Goal: Transaction & Acquisition: Purchase product/service

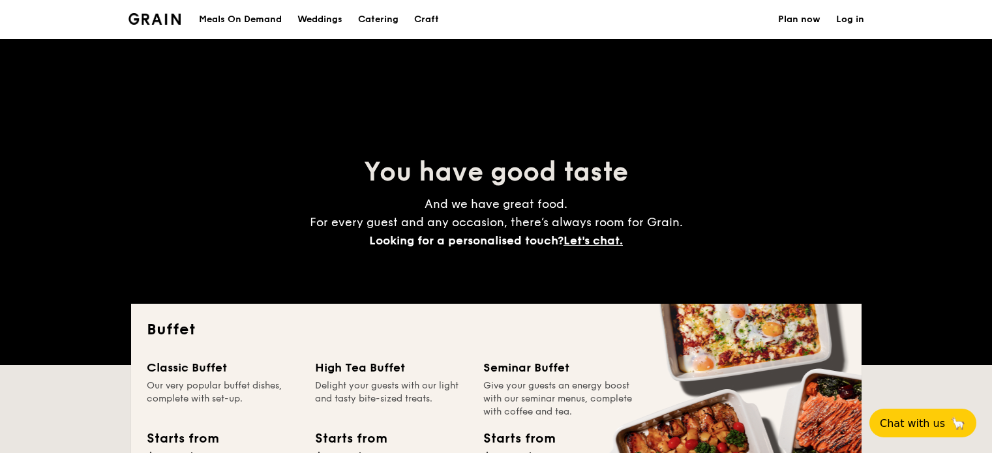
select select
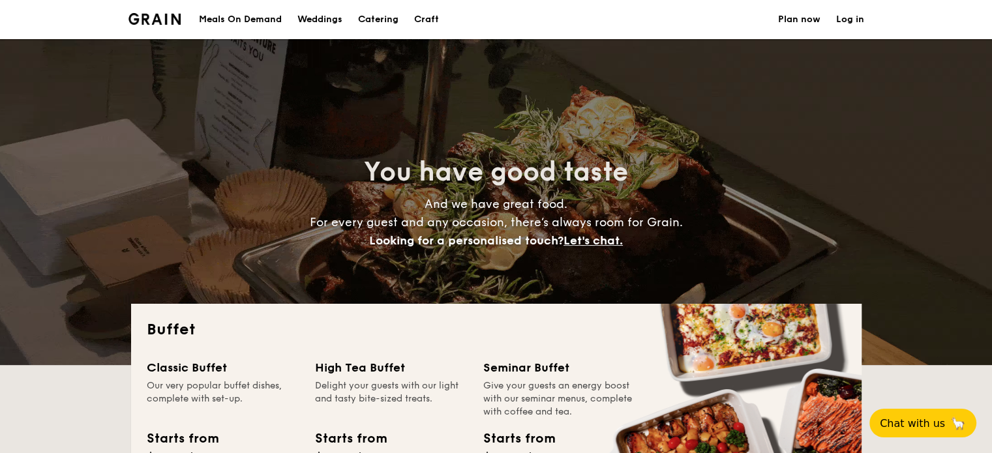
click at [274, 19] on div "Meals On Demand" at bounding box center [240, 19] width 83 height 39
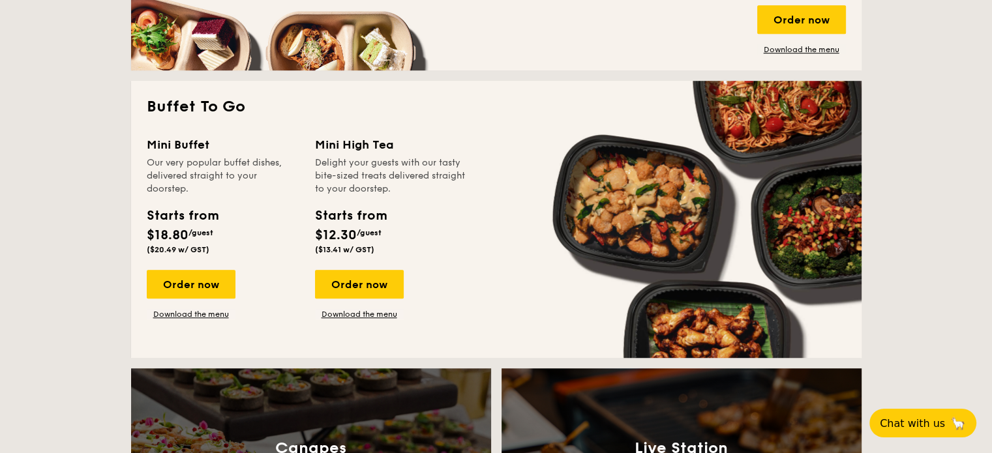
scroll to position [848, 0]
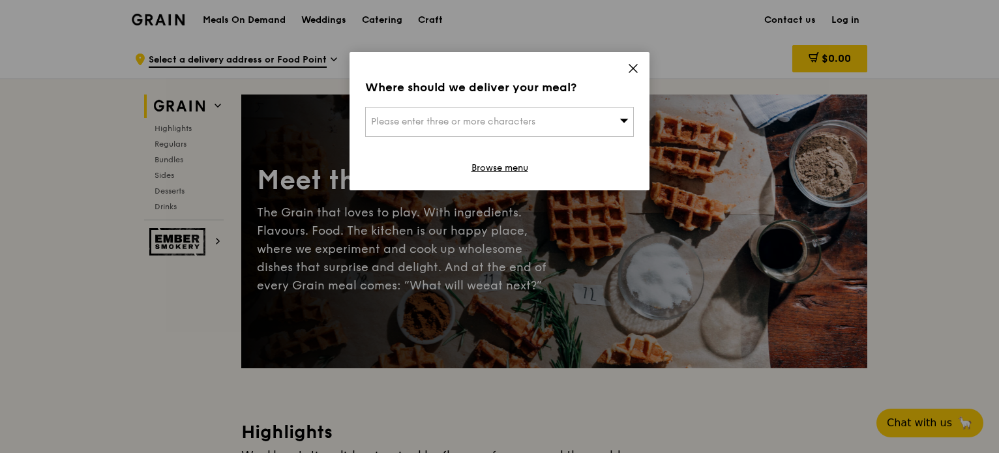
click at [634, 67] on icon at bounding box center [633, 69] width 8 height 8
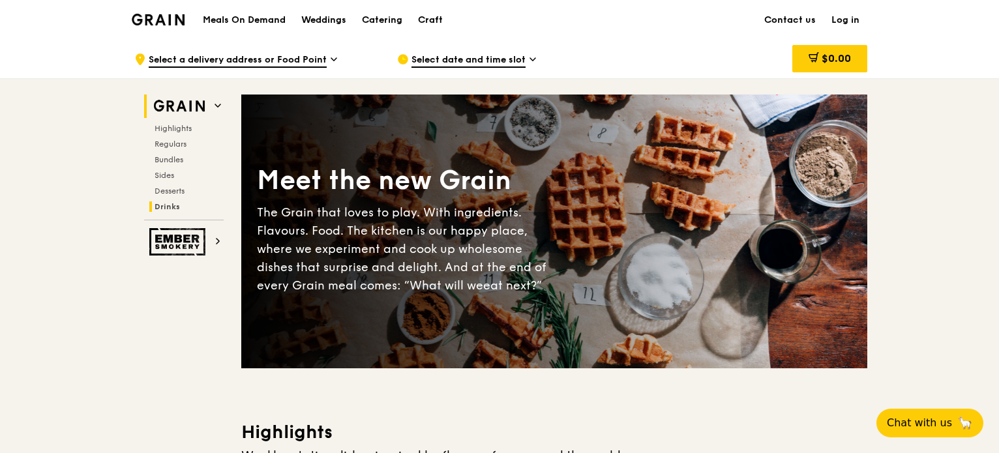
click at [163, 208] on span "Drinks" at bounding box center [167, 206] width 25 height 9
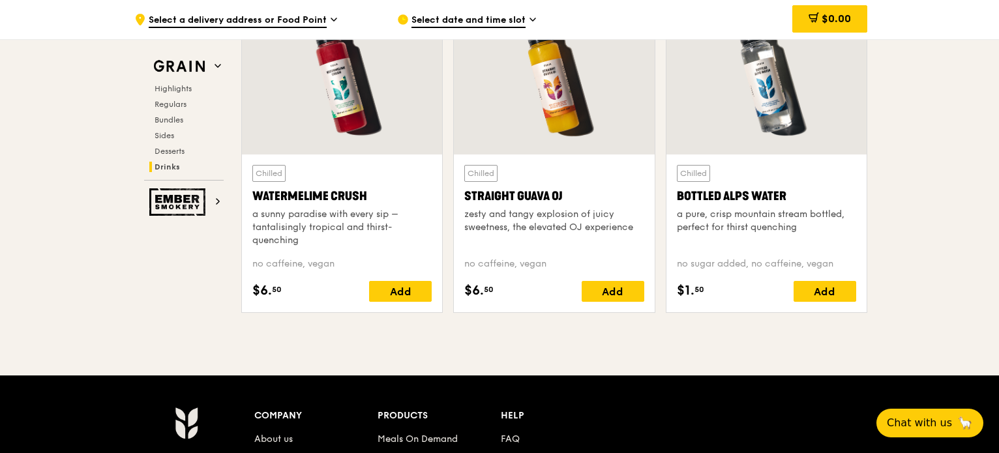
scroll to position [5233, 0]
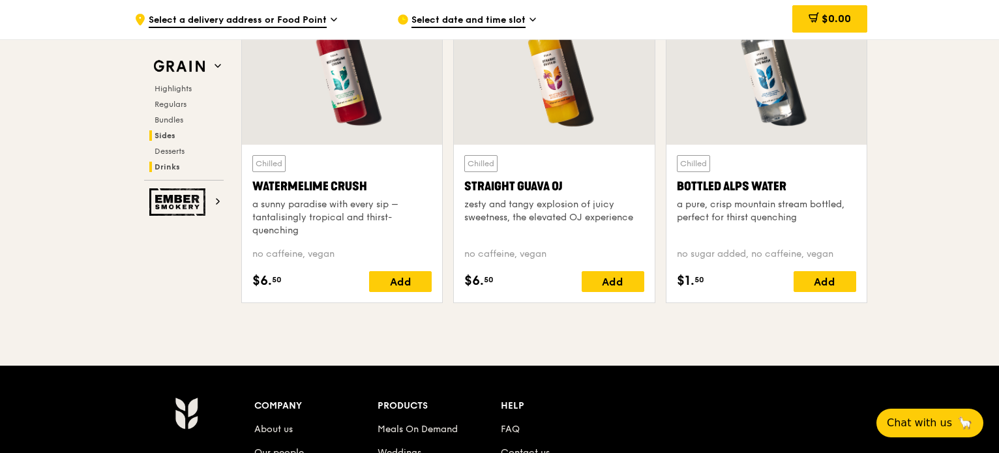
click at [167, 133] on span "Sides" at bounding box center [165, 135] width 21 height 9
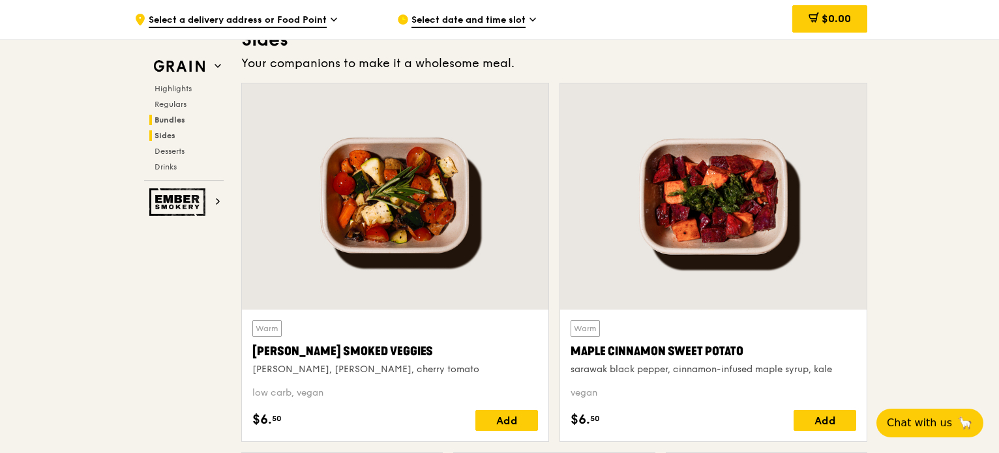
scroll to position [2904, 0]
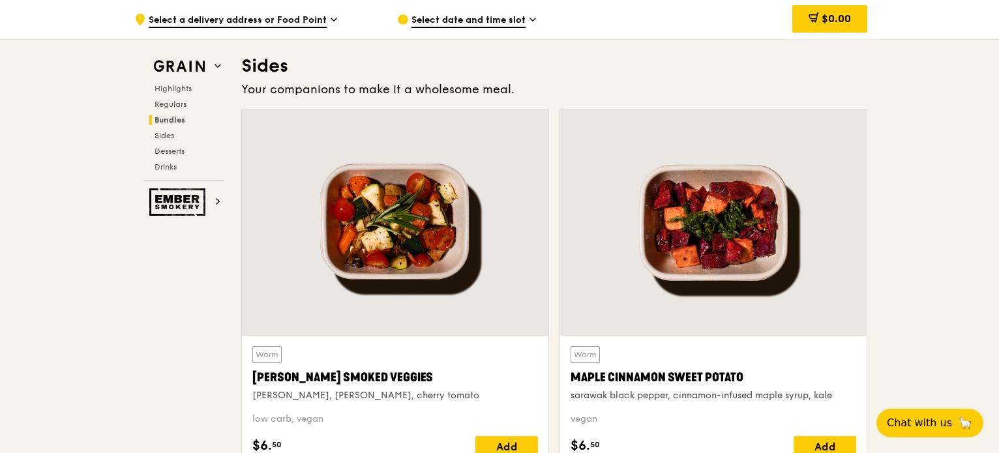
click at [173, 119] on span "Bundles" at bounding box center [170, 119] width 31 height 9
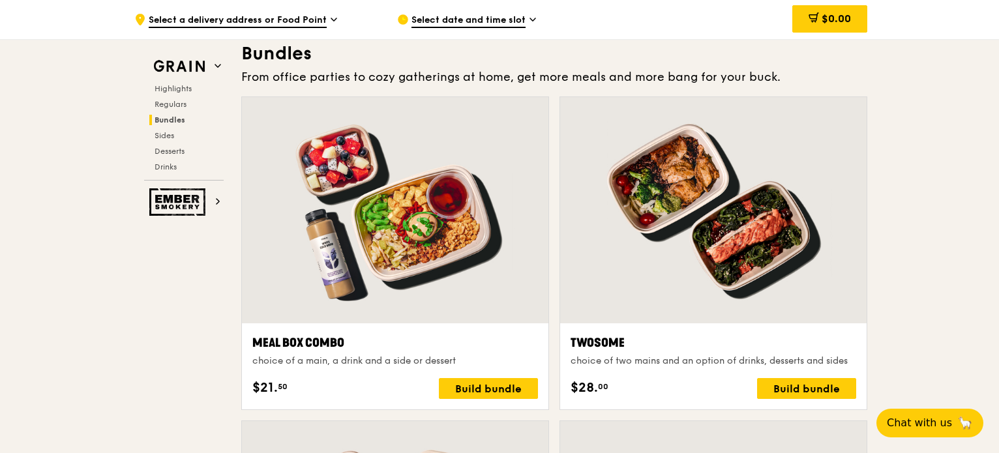
scroll to position [1878, 0]
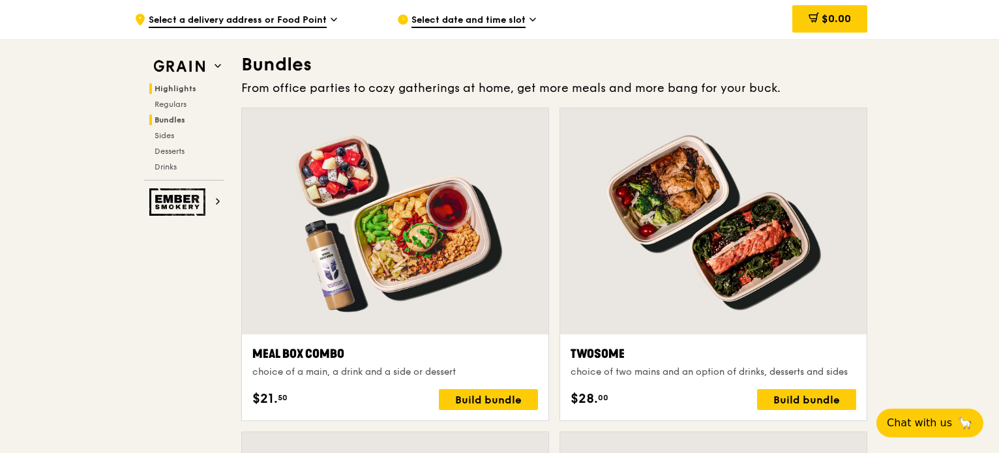
click at [176, 89] on span "Highlights" at bounding box center [176, 88] width 42 height 9
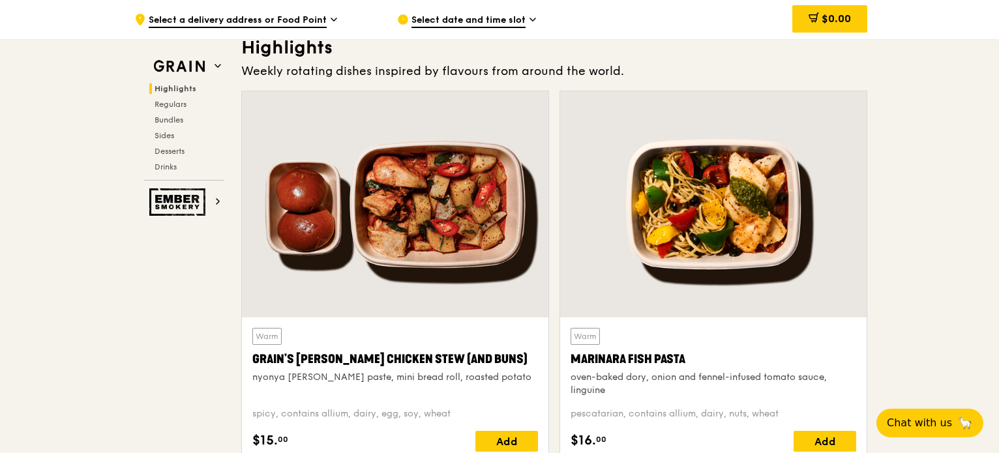
scroll to position [368, 0]
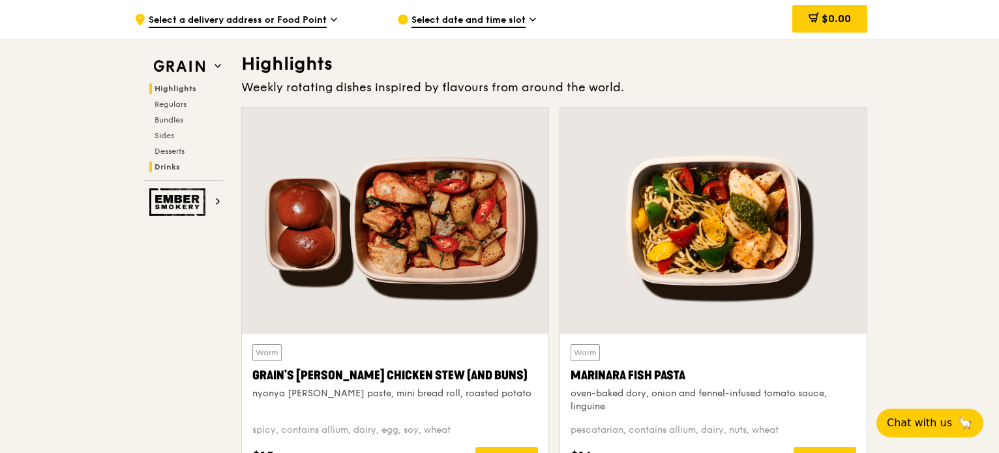
click at [167, 169] on span "Drinks" at bounding box center [167, 166] width 25 height 9
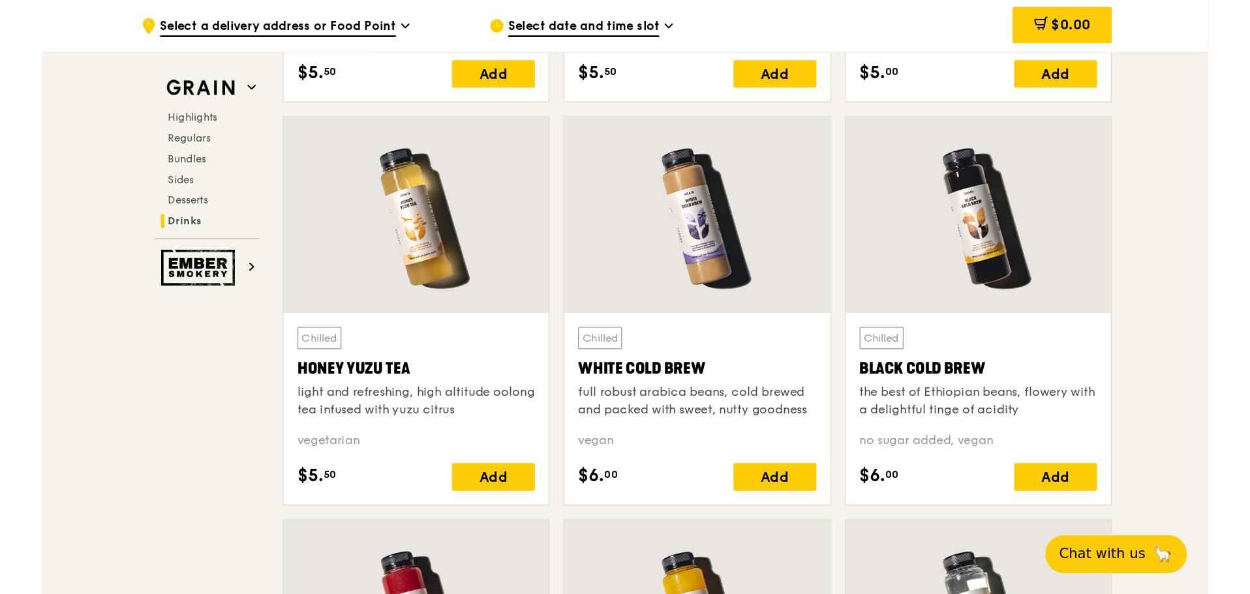
scroll to position [4837, 0]
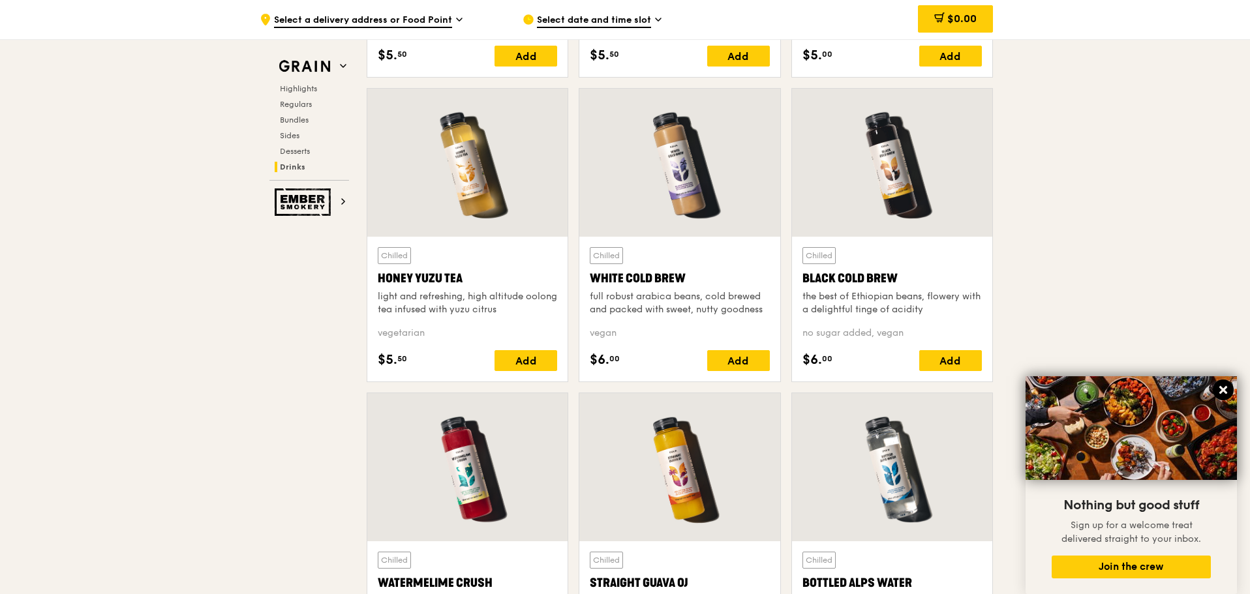
click at [1001, 389] on icon at bounding box center [1223, 390] width 8 height 8
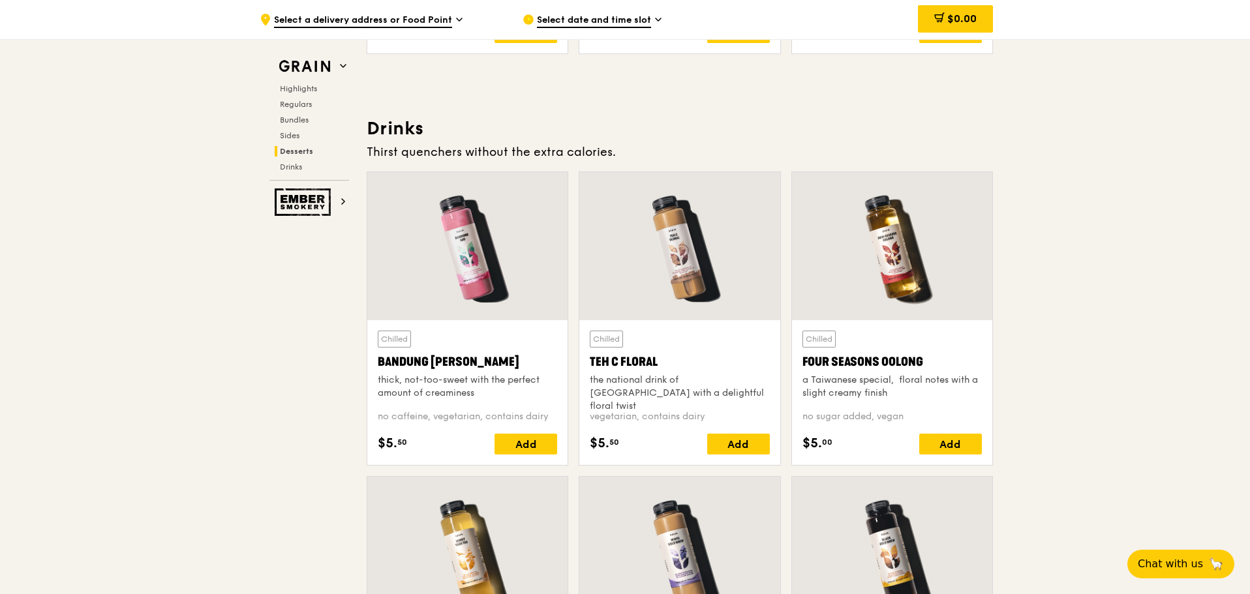
scroll to position [4380, 0]
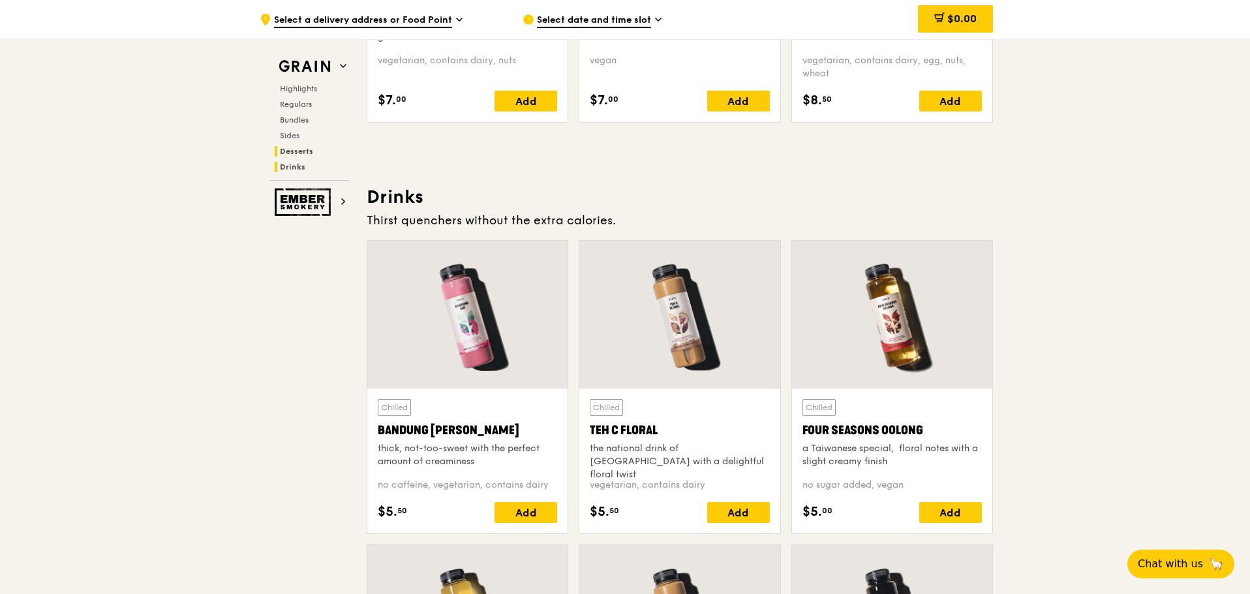
click at [294, 166] on span "Drinks" at bounding box center [292, 166] width 25 height 9
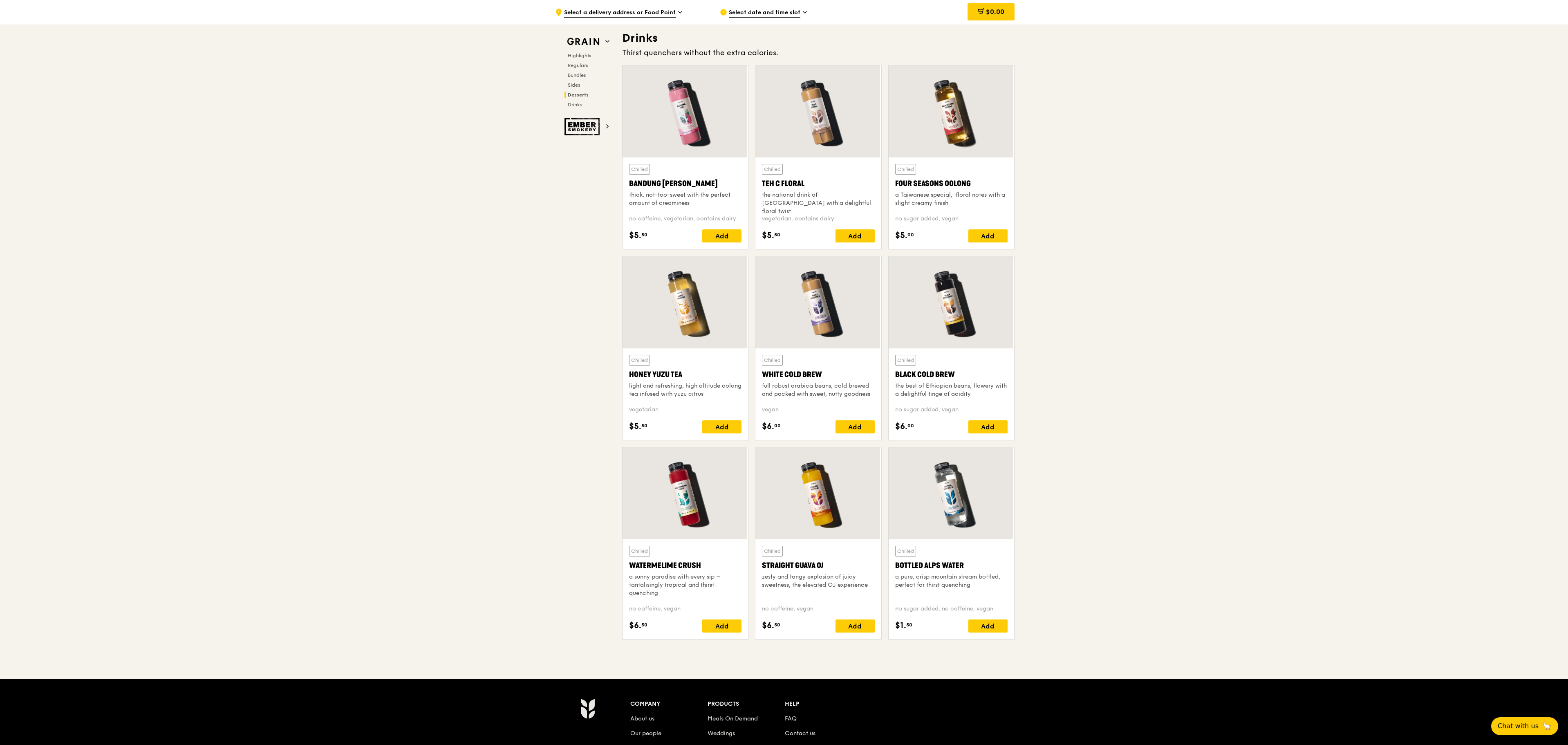
scroll to position [2826, 0]
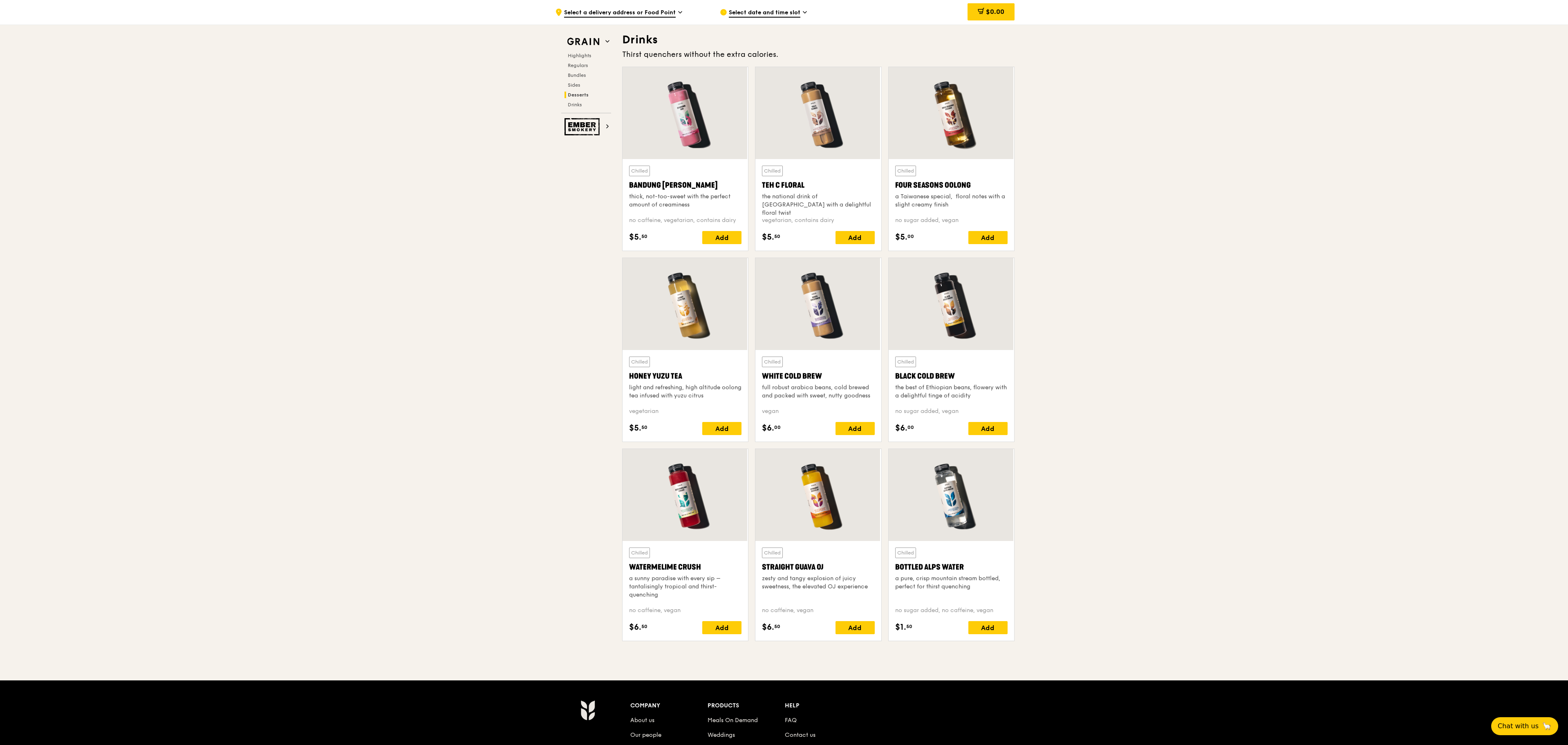
drag, startPoint x: 760, startPoint y: 1, endPoint x: 1159, endPoint y: 375, distance: 546.9
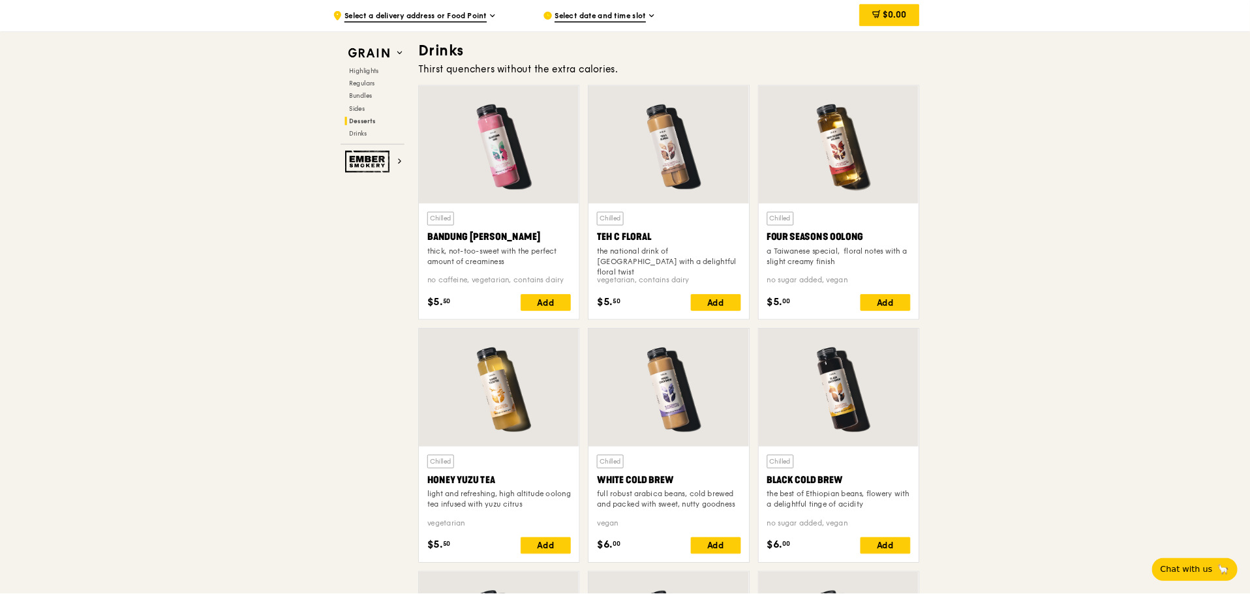
scroll to position [4514, 0]
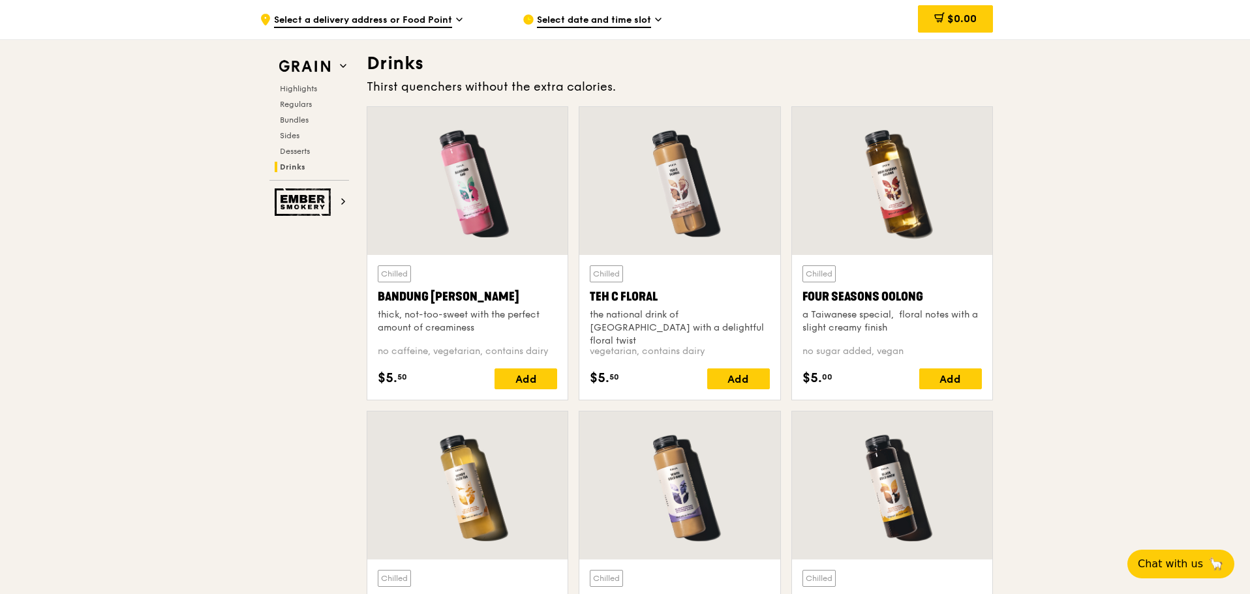
drag, startPoint x: 2468, startPoint y: 3, endPoint x: 1020, endPoint y: 425, distance: 1509.0
click at [650, 25] on span "Select date and time slot" at bounding box center [594, 21] width 114 height 14
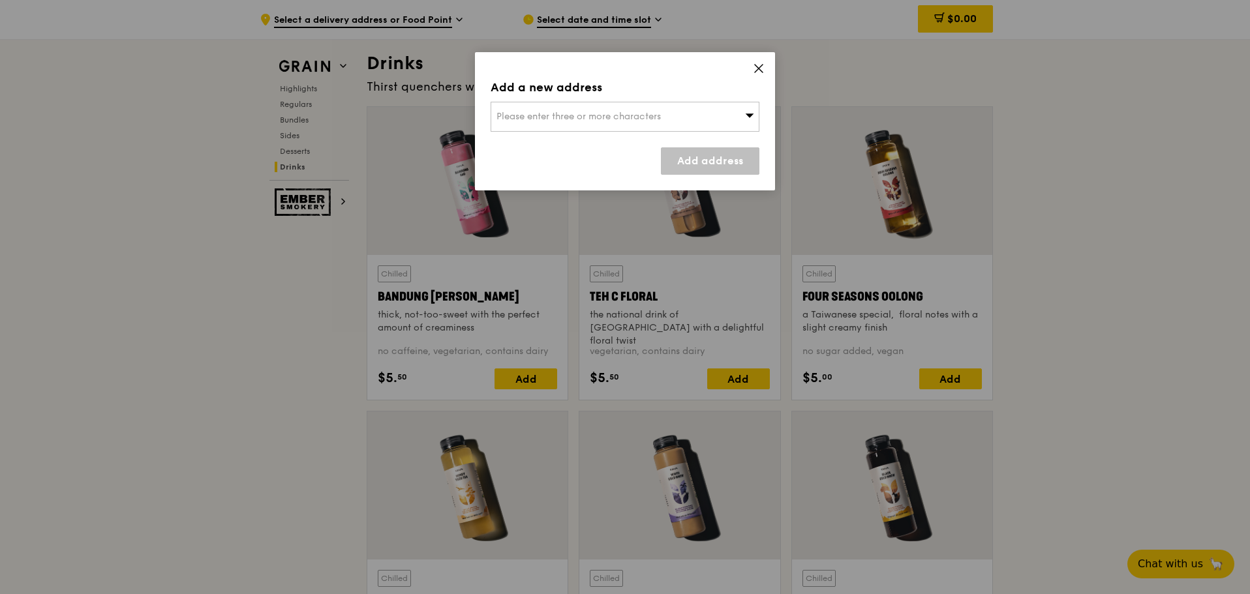
click at [748, 110] on icon at bounding box center [749, 115] width 9 height 10
click at [755, 69] on icon at bounding box center [759, 69] width 12 height 12
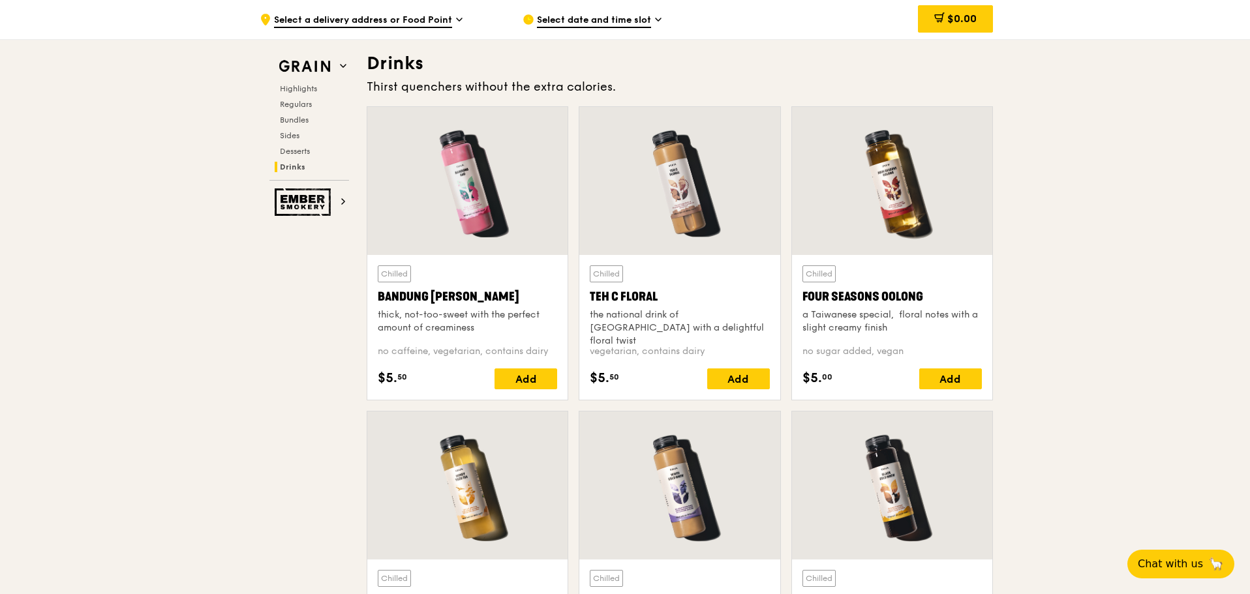
click at [457, 19] on icon at bounding box center [459, 20] width 7 height 12
